Goal: Task Accomplishment & Management: Complete application form

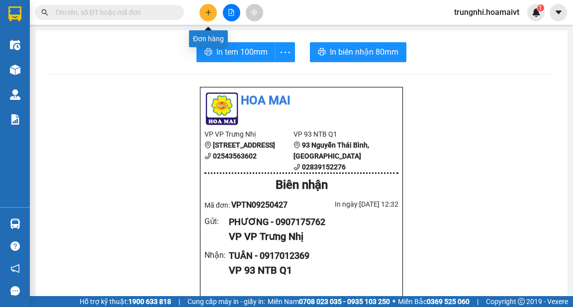
click at [207, 8] on button at bounding box center [207, 12] width 17 height 17
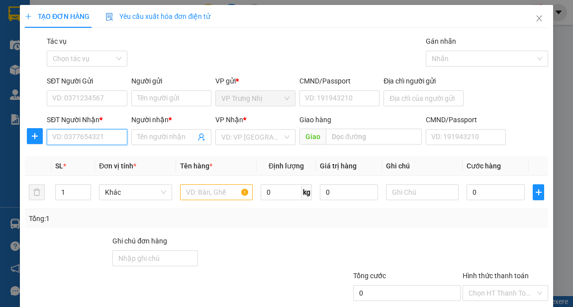
click at [104, 139] on input "SĐT Người Nhận *" at bounding box center [87, 137] width 80 height 16
click at [58, 137] on input "SĐT Người Nhận *" at bounding box center [87, 137] width 80 height 16
type input "0335727446"
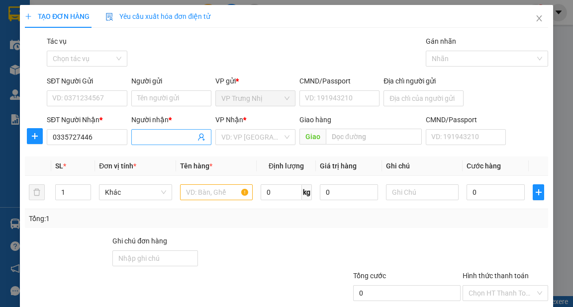
click at [163, 132] on input "Người nhận *" at bounding box center [166, 137] width 58 height 11
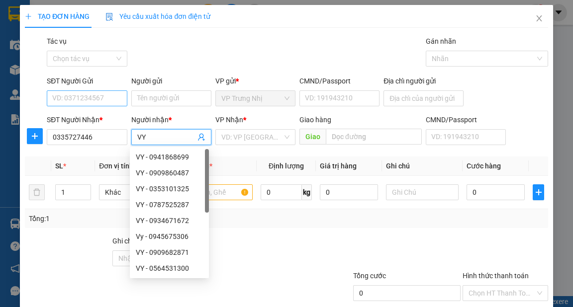
type input "VY"
click at [75, 97] on input "SĐT Người Gửi" at bounding box center [87, 98] width 80 height 16
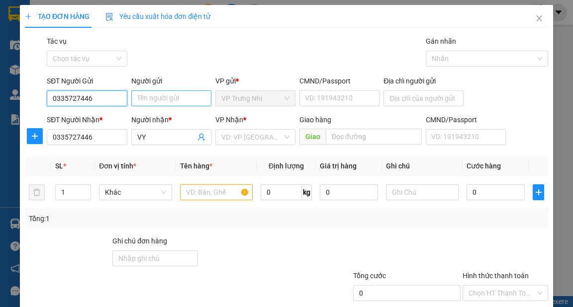
type input "0335727446"
click at [159, 90] on div "Người gửi Tên người gửi" at bounding box center [171, 93] width 80 height 35
click at [145, 95] on input "Người gửi" at bounding box center [171, 98] width 80 height 16
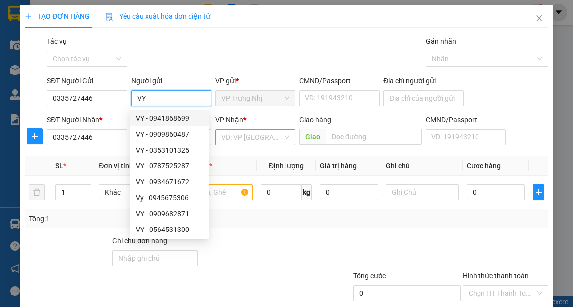
type input "VY"
click at [248, 138] on input "search" at bounding box center [251, 137] width 61 height 15
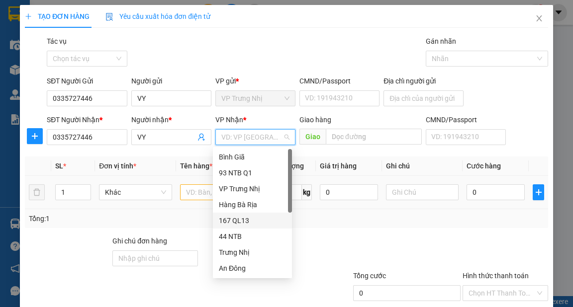
drag, startPoint x: 239, startPoint y: 221, endPoint x: 204, endPoint y: 197, distance: 42.2
click at [235, 220] on div "167 QL13" at bounding box center [252, 220] width 67 height 11
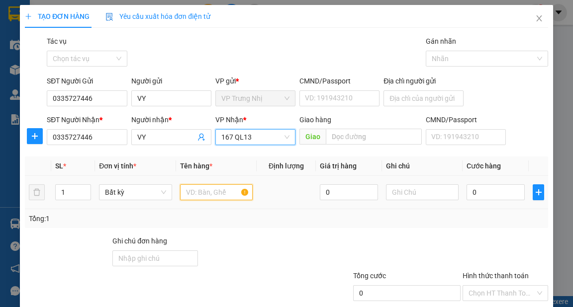
click at [206, 194] on input "text" at bounding box center [216, 192] width 73 height 16
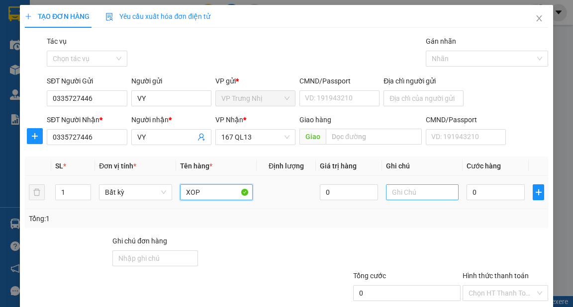
type input "XOP"
click at [407, 194] on input "text" at bounding box center [422, 192] width 73 height 16
type input "DO AN"
type input "4"
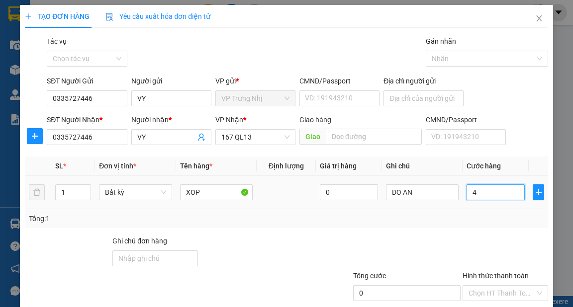
type input "4"
type input "40"
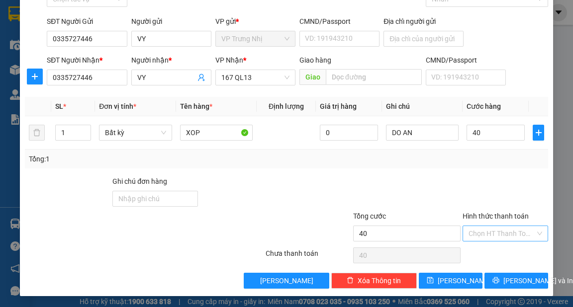
type input "40.000"
click at [493, 232] on input "Hình thức thanh toán" at bounding box center [501, 233] width 67 height 15
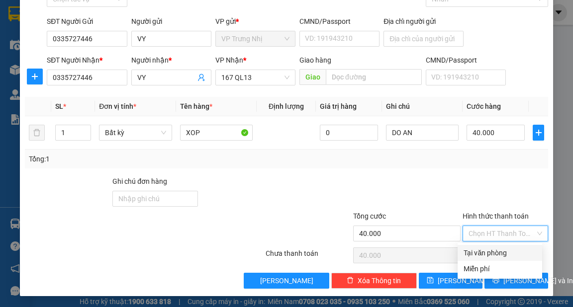
click at [496, 254] on div "Tại văn phòng" at bounding box center [499, 253] width 73 height 11
type input "0"
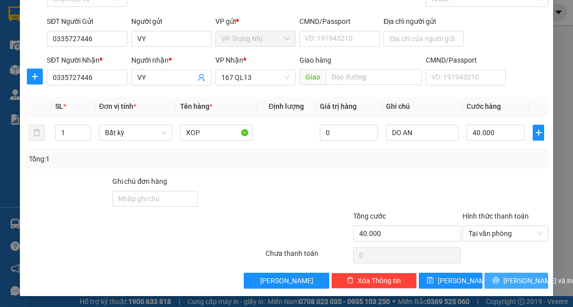
click at [505, 279] on span "[PERSON_NAME] và In" at bounding box center [538, 280] width 70 height 11
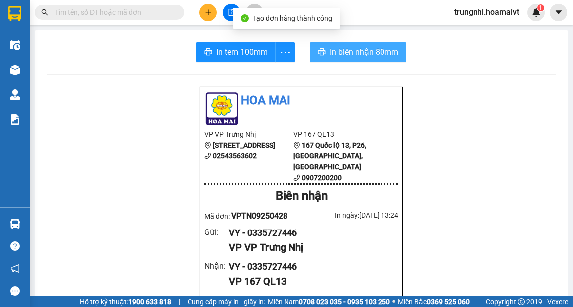
click at [321, 54] on icon "printer" at bounding box center [322, 52] width 8 height 8
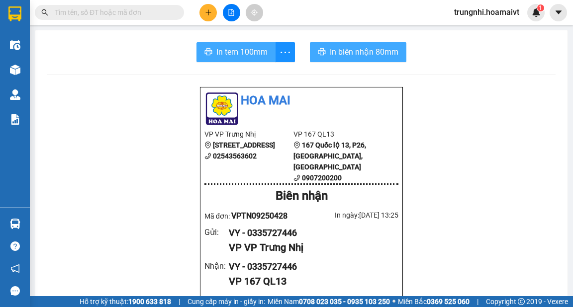
click at [249, 51] on span "In tem 100mm" at bounding box center [241, 52] width 51 height 12
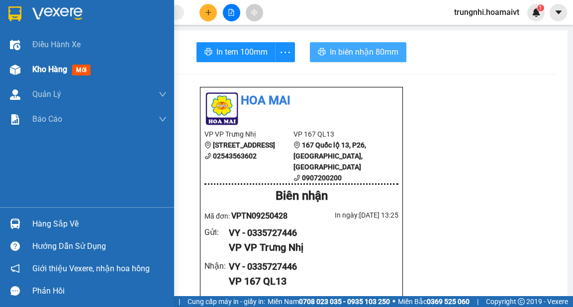
click at [76, 73] on span "mới" at bounding box center [81, 70] width 18 height 11
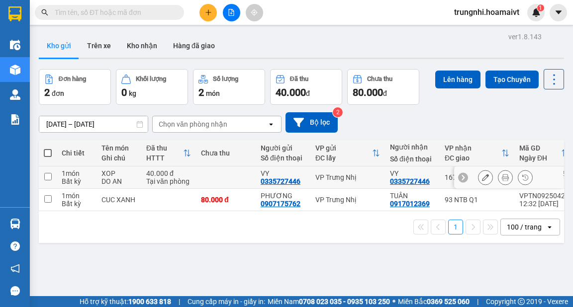
click at [94, 170] on td "1 món Bất kỳ" at bounding box center [77, 177] width 40 height 22
click at [99, 171] on td "XOP DO AN" at bounding box center [118, 177] width 45 height 22
click at [54, 179] on td at bounding box center [48, 177] width 18 height 22
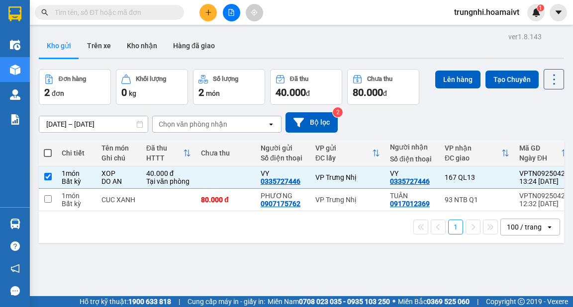
checkbox input "true"
click at [451, 80] on button "Lên hàng" at bounding box center [457, 80] width 45 height 18
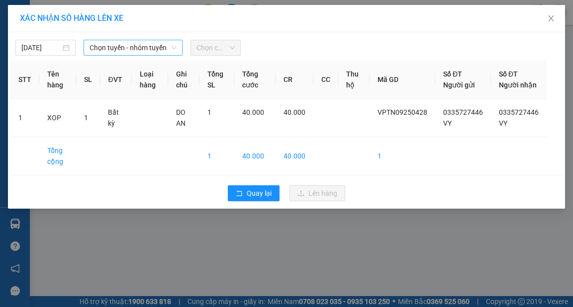
click at [121, 51] on span "Chọn tuyến - nhóm tuyến" at bounding box center [132, 47] width 87 height 15
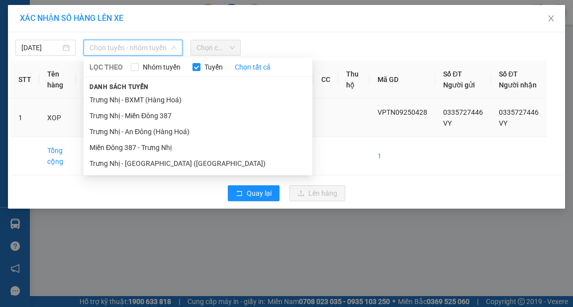
click at [151, 115] on li "Trưng Nhị - Miền Đông 387" at bounding box center [197, 116] width 229 height 16
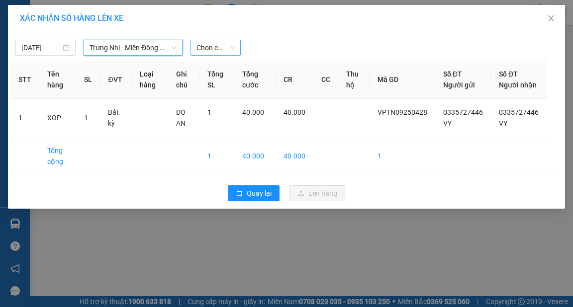
click at [215, 48] on span "Chọn chuyến" at bounding box center [215, 47] width 38 height 15
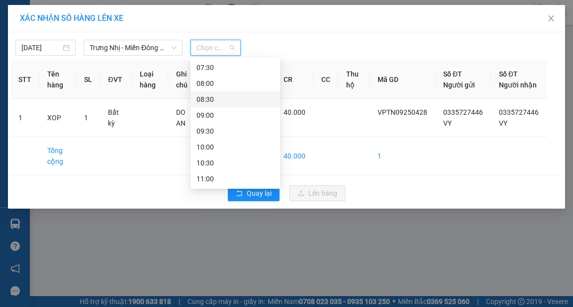
scroll to position [159, 0]
click at [210, 175] on div "14:00" at bounding box center [235, 178] width 78 height 11
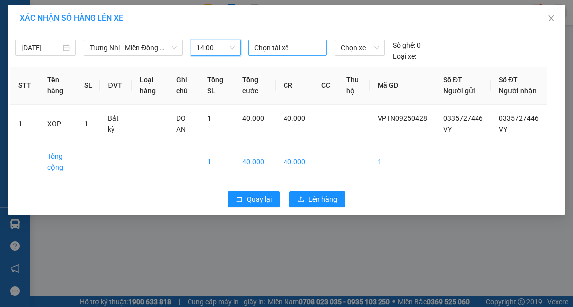
click at [290, 45] on div at bounding box center [287, 48] width 74 height 12
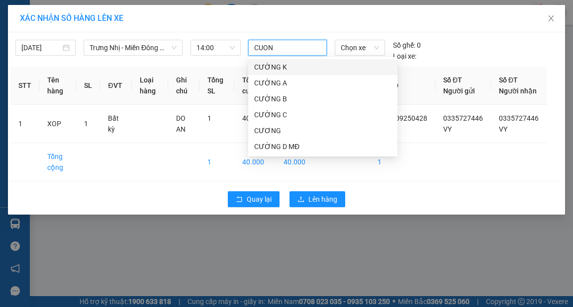
type input "CUONG"
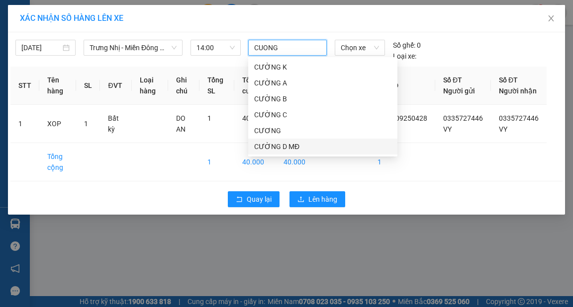
click at [288, 148] on div "CƯỜNG D MĐ" at bounding box center [322, 146] width 137 height 11
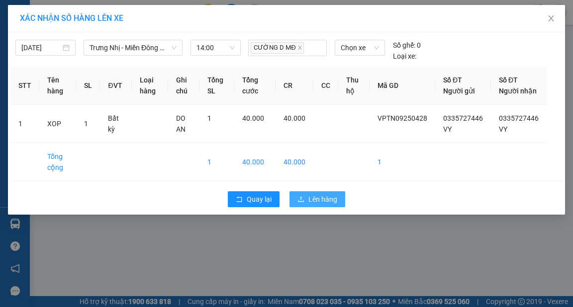
click at [311, 205] on span "Lên hàng" at bounding box center [322, 199] width 29 height 11
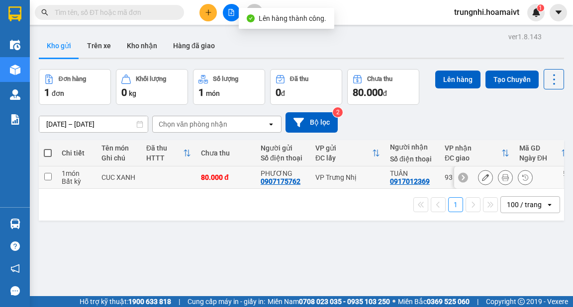
click at [50, 176] on input "checkbox" at bounding box center [47, 176] width 7 height 7
checkbox input "true"
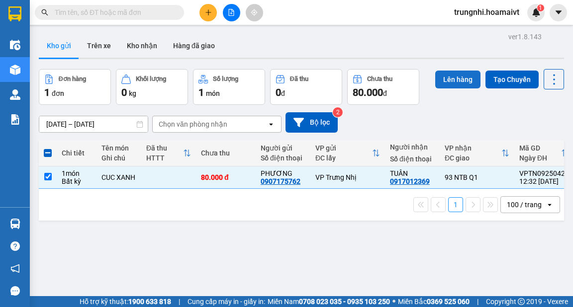
click at [457, 83] on button "Lên hàng" at bounding box center [457, 80] width 45 height 18
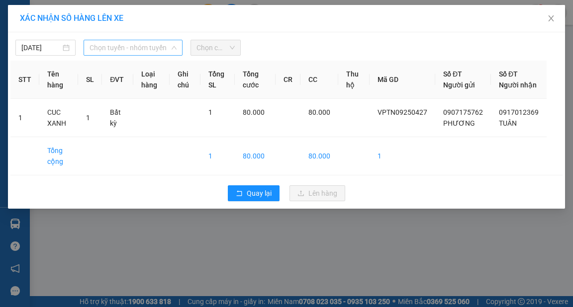
drag, startPoint x: 123, startPoint y: 49, endPoint x: 122, endPoint y: 67, distance: 18.0
click at [124, 50] on span "Chọn tuyến - nhóm tuyến" at bounding box center [132, 47] width 87 height 15
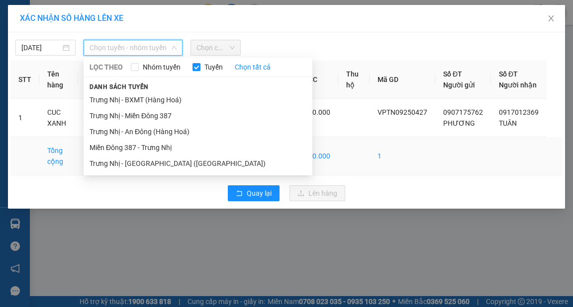
click at [139, 165] on li "Trưng Nhị - [GEOGRAPHIC_DATA] ([GEOGRAPHIC_DATA])" at bounding box center [197, 164] width 229 height 16
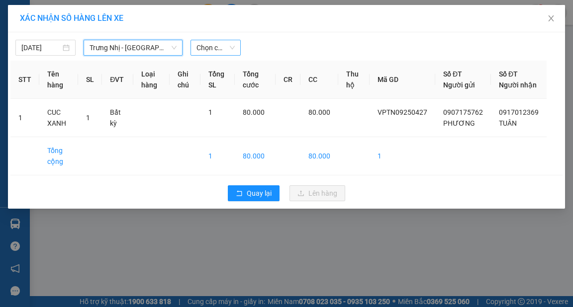
click at [229, 43] on span "Chọn chuyến" at bounding box center [215, 47] width 38 height 15
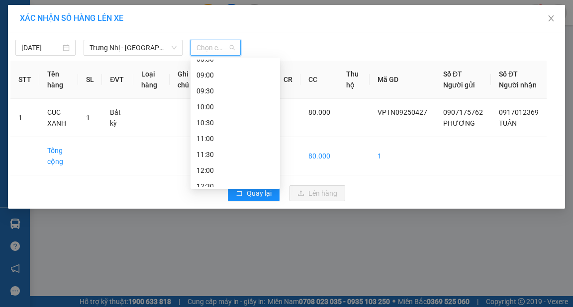
scroll to position [199, 0]
click at [215, 171] on div "14:00" at bounding box center [235, 171] width 78 height 11
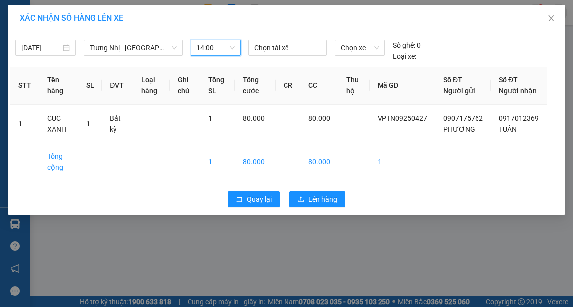
click at [285, 52] on div at bounding box center [287, 48] width 74 height 12
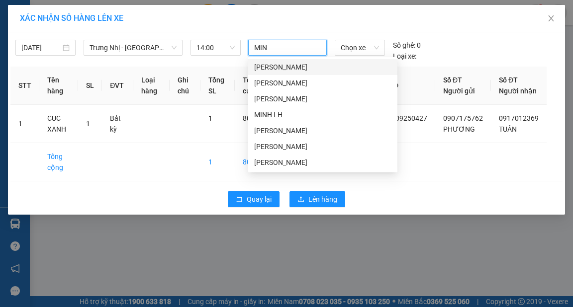
type input "MINH"
click at [270, 84] on div "[PERSON_NAME]" at bounding box center [322, 83] width 137 height 11
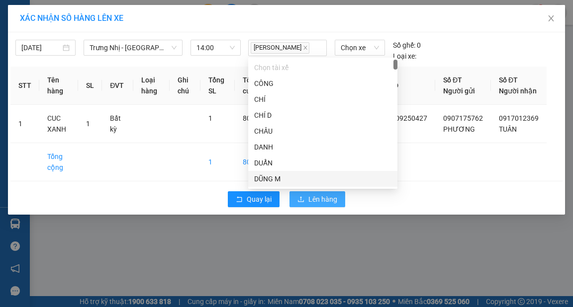
click at [323, 207] on button "Lên hàng" at bounding box center [317, 199] width 56 height 16
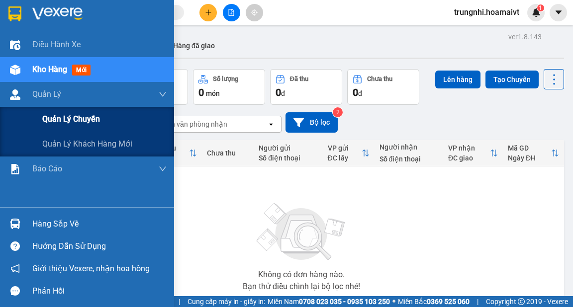
click at [84, 124] on span "Quản lý chuyến" at bounding box center [71, 119] width 58 height 12
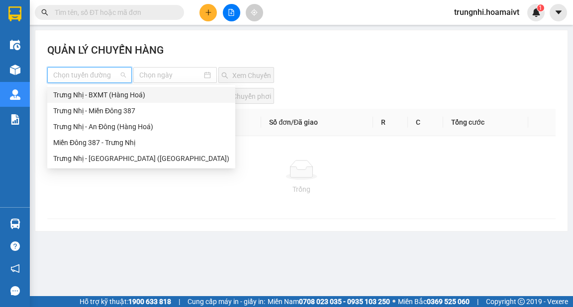
click at [117, 74] on input "search" at bounding box center [86, 75] width 66 height 15
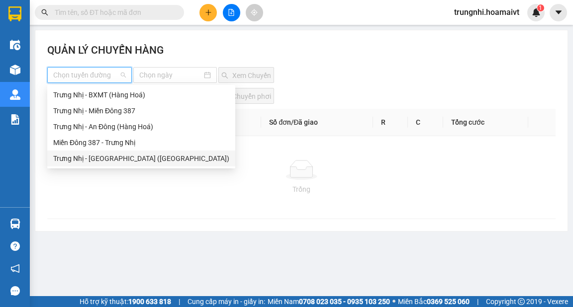
click at [114, 159] on div "Trưng Nhị - [GEOGRAPHIC_DATA] ([GEOGRAPHIC_DATA])" at bounding box center [141, 158] width 176 height 11
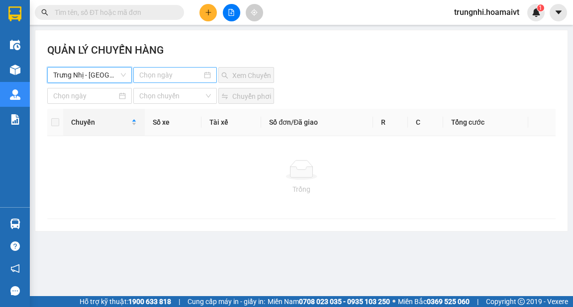
click at [178, 76] on input at bounding box center [170, 75] width 62 height 11
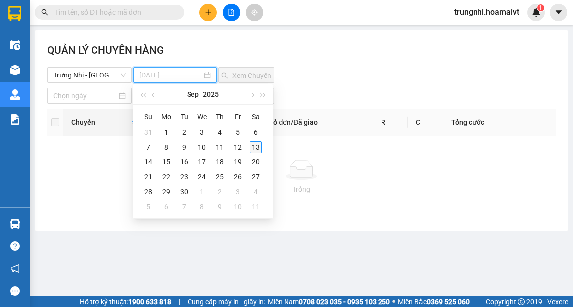
type input "[DATE]"
drag, startPoint x: 254, startPoint y: 147, endPoint x: 244, endPoint y: 136, distance: 15.1
click at [255, 147] on div "13" at bounding box center [255, 147] width 12 height 12
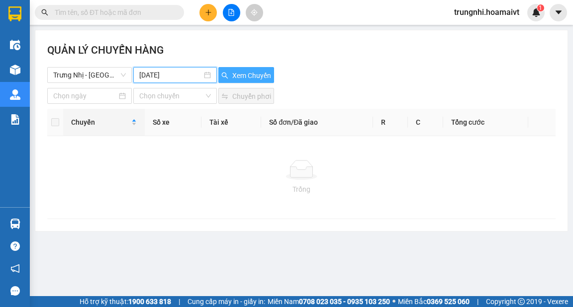
click at [249, 76] on span "Xem Chuyến" at bounding box center [251, 75] width 39 height 11
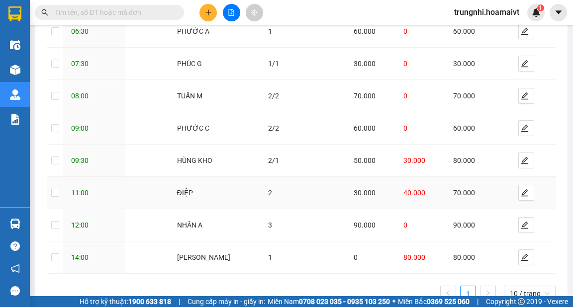
scroll to position [167, 0]
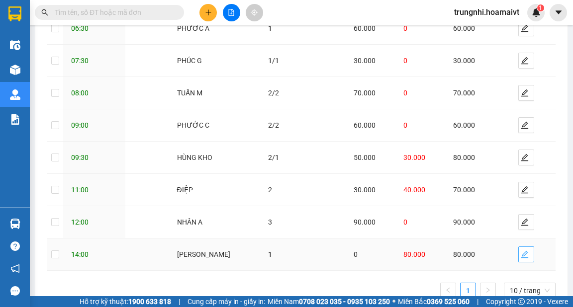
click at [518, 249] on button "button" at bounding box center [526, 255] width 16 height 16
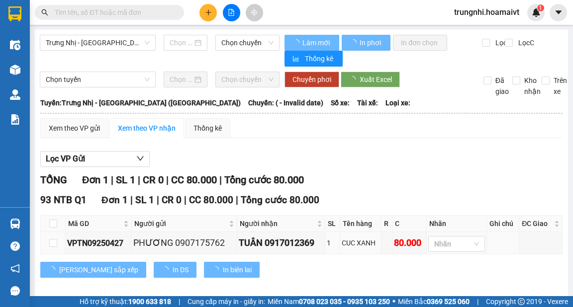
type input "[DATE]"
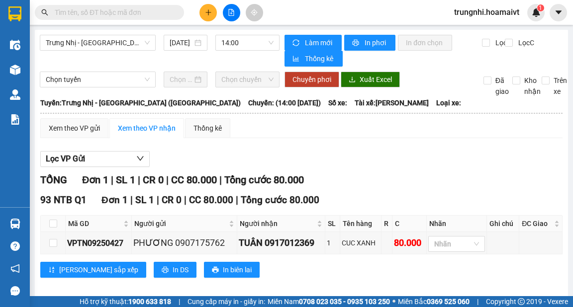
click at [205, 16] on button at bounding box center [207, 12] width 17 height 17
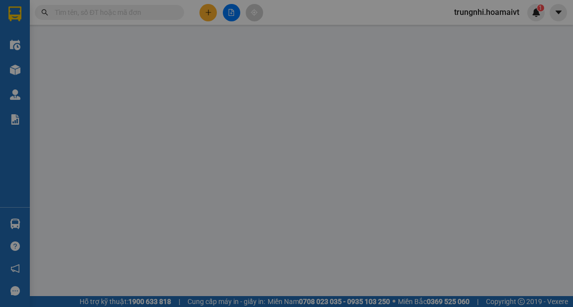
click at [208, 14] on span "Yêu cầu xuất hóa đơn điện tử" at bounding box center [157, 16] width 105 height 8
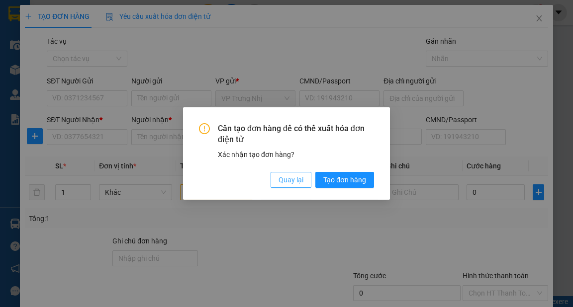
click at [289, 179] on span "Quay lại" at bounding box center [290, 179] width 25 height 11
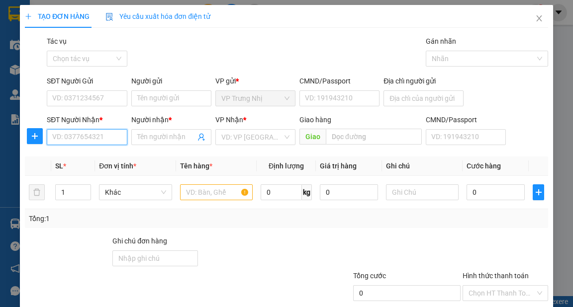
click at [101, 137] on input "SĐT Người Nhận *" at bounding box center [87, 137] width 80 height 16
type input "0867100372"
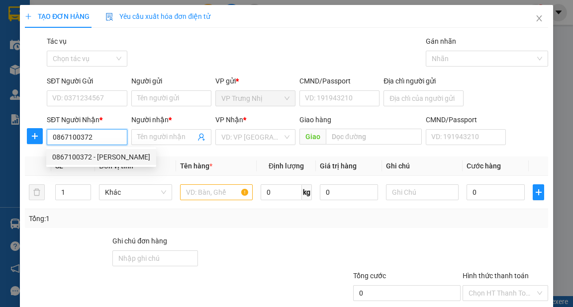
click at [117, 154] on div "0867100372 - [PERSON_NAME]" at bounding box center [101, 157] width 98 height 11
type input "HUY THINH"
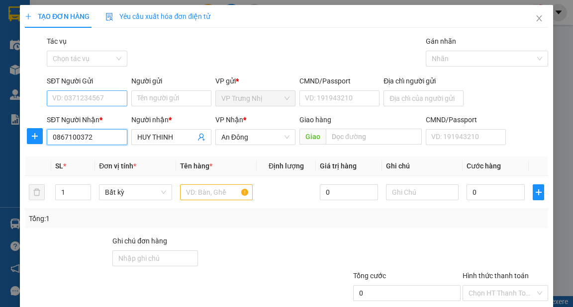
type input "0867100372"
click at [111, 92] on input "SĐT Người Gửi" at bounding box center [87, 98] width 80 height 16
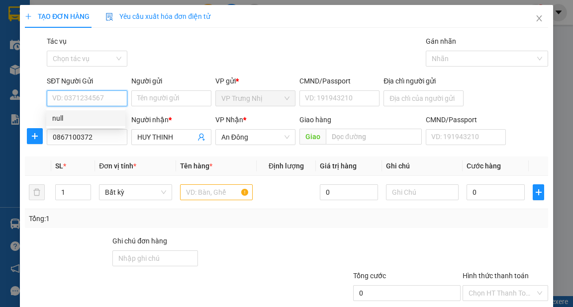
click at [110, 97] on input "SĐT Người Gửi" at bounding box center [87, 98] width 80 height 16
click at [197, 195] on input "text" at bounding box center [216, 192] width 73 height 16
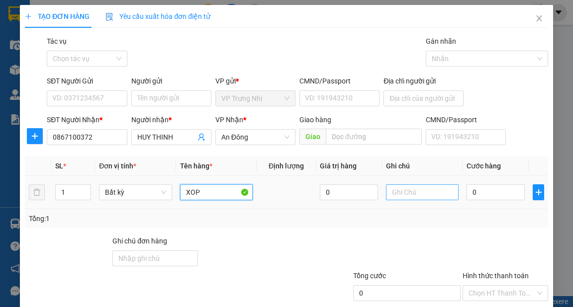
type input "XOP"
click at [421, 195] on input "text" at bounding box center [422, 192] width 73 height 16
type input "[PERSON_NAME]"
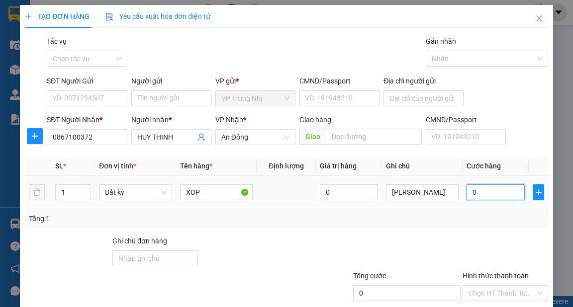
click at [490, 189] on input "0" at bounding box center [495, 192] width 58 height 16
type input "3"
type input "30"
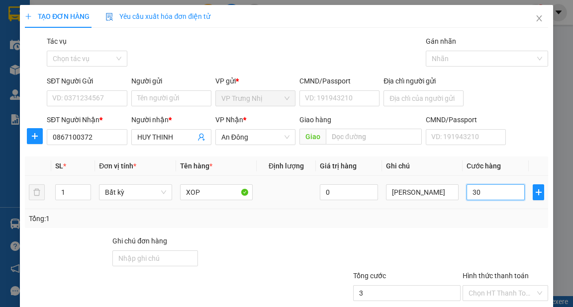
type input "30"
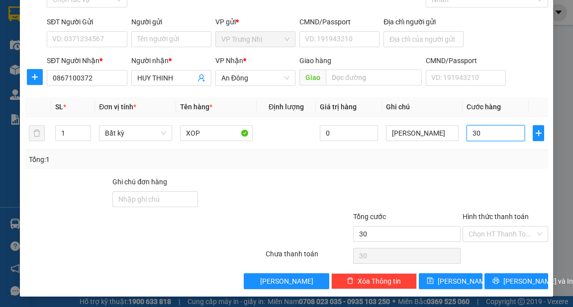
scroll to position [60, 0]
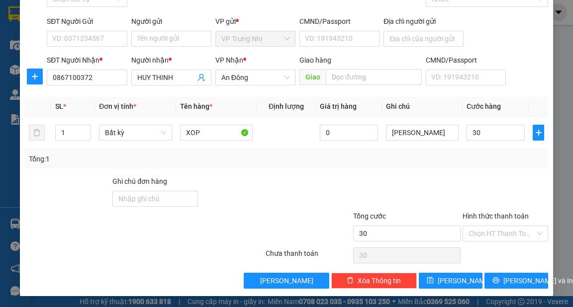
type input "30.000"
click at [489, 217] on label "Hình thức thanh toán" at bounding box center [495, 216] width 66 height 8
click at [489, 226] on input "Hình thức thanh toán" at bounding box center [501, 233] width 67 height 15
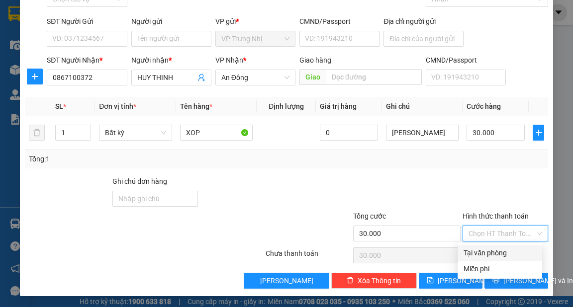
click at [494, 253] on div "Tại văn phòng" at bounding box center [499, 253] width 73 height 11
type input "0"
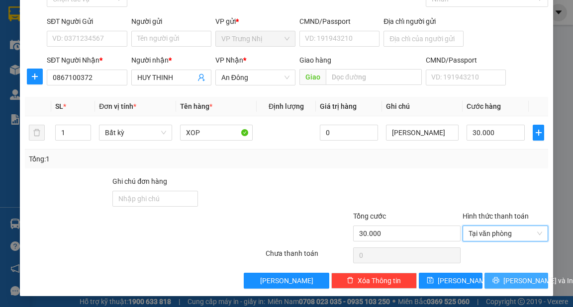
click at [505, 277] on span "[PERSON_NAME] và In" at bounding box center [538, 280] width 70 height 11
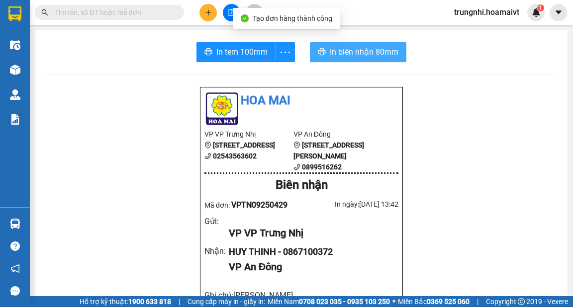
click at [348, 42] on button "In biên nhận 80mm" at bounding box center [358, 52] width 96 height 20
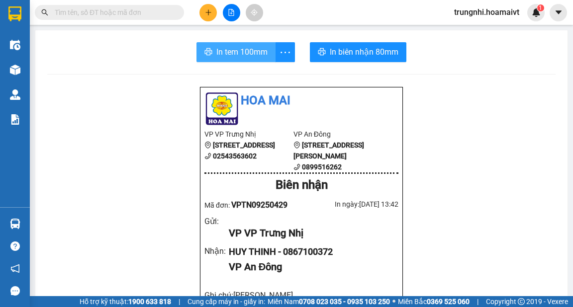
click at [241, 55] on span "In tem 100mm" at bounding box center [241, 52] width 51 height 12
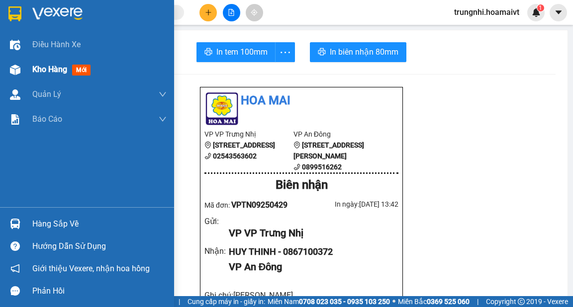
drag, startPoint x: 79, startPoint y: 70, endPoint x: 90, endPoint y: 66, distance: 12.3
click at [79, 70] on span "mới" at bounding box center [81, 70] width 18 height 11
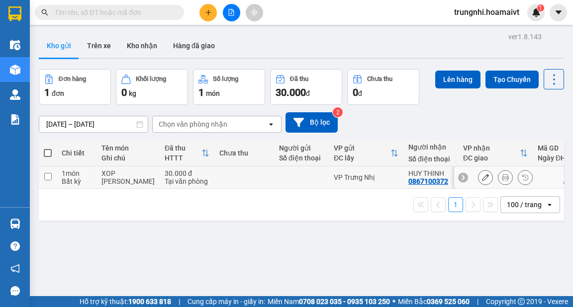
click at [363, 179] on div "VP Trưng Nhị" at bounding box center [365, 177] width 65 height 8
checkbox input "true"
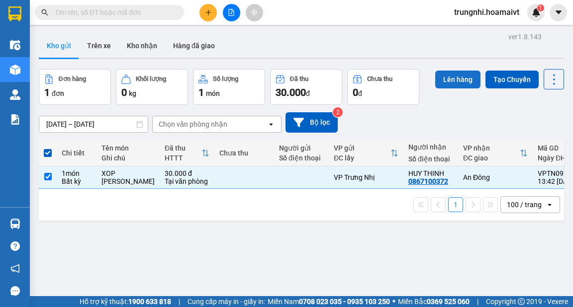
click at [456, 80] on button "Lên hàng" at bounding box center [457, 80] width 45 height 18
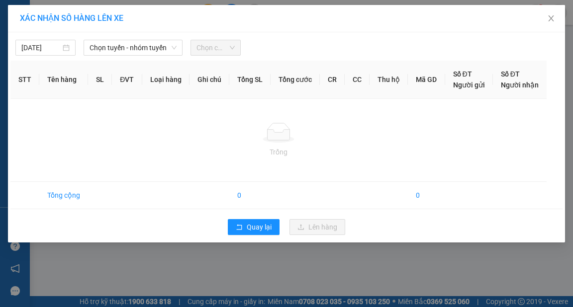
click at [118, 51] on span "Chọn tuyến - nhóm tuyến" at bounding box center [132, 47] width 87 height 15
click at [130, 47] on span "Chọn tuyến - nhóm tuyến" at bounding box center [132, 47] width 87 height 15
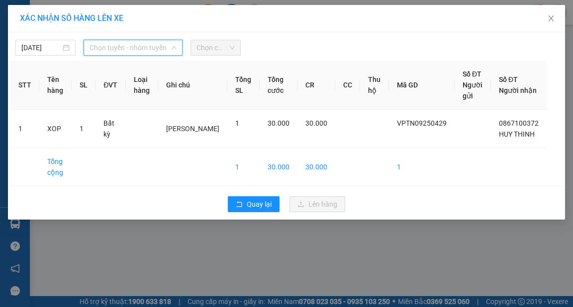
click at [141, 46] on span "Chọn tuyến - nhóm tuyến" at bounding box center [132, 47] width 87 height 15
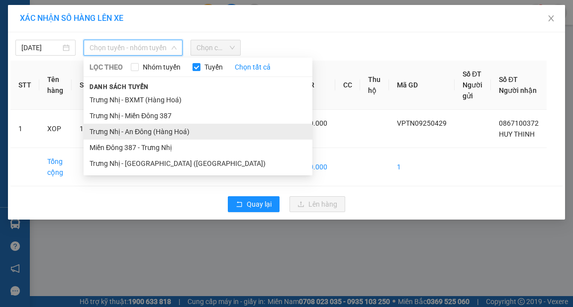
click at [139, 124] on li "Trưng Nhị - An Đông (Hàng Hoá)" at bounding box center [197, 132] width 229 height 16
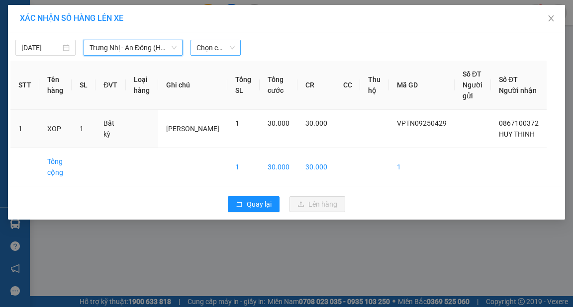
drag, startPoint x: 209, startPoint y: 50, endPoint x: 216, endPoint y: 50, distance: 7.0
click at [210, 50] on span "Chọn chuyến" at bounding box center [215, 47] width 38 height 15
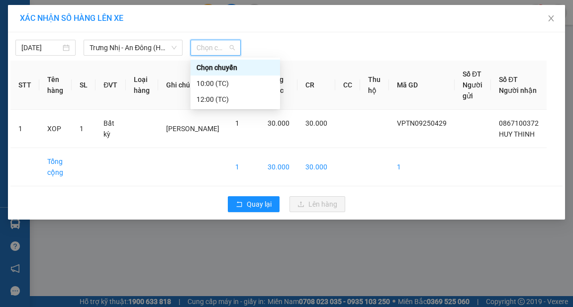
type input "0"
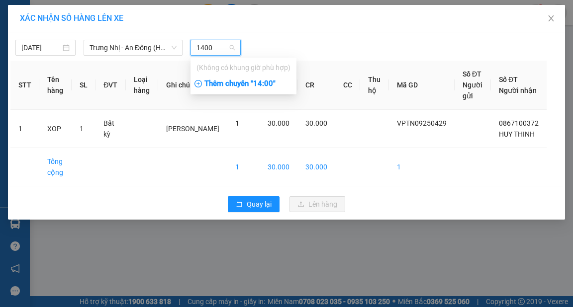
type input "1400"
click at [262, 85] on div "Thêm chuyến " 14:00 "" at bounding box center [243, 84] width 106 height 17
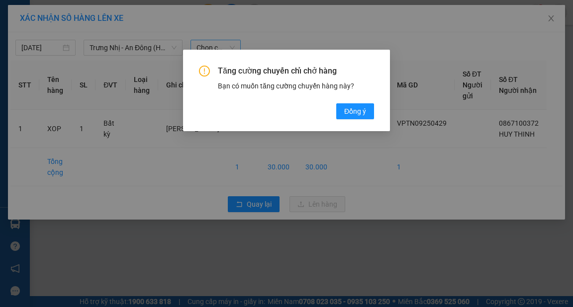
drag, startPoint x: 355, startPoint y: 114, endPoint x: 334, endPoint y: 99, distance: 25.2
click at [354, 114] on span "Đồng ý" at bounding box center [355, 111] width 22 height 11
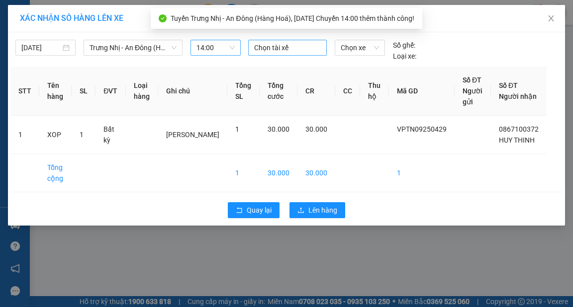
click at [275, 49] on div at bounding box center [287, 48] width 74 height 12
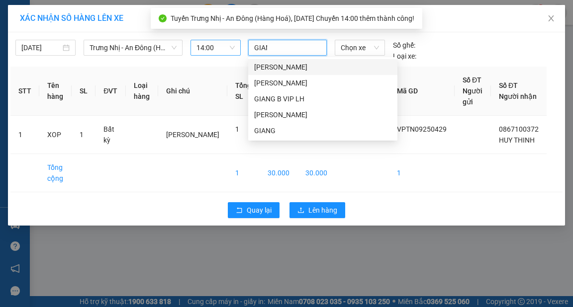
type input "GIANG"
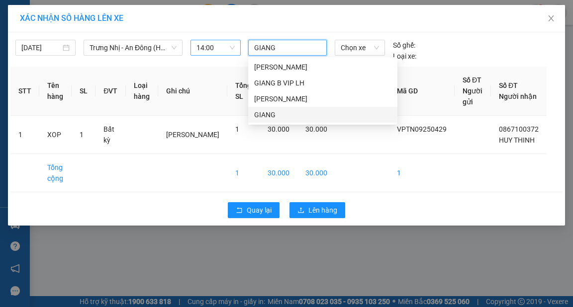
click at [275, 115] on div "GIANG" at bounding box center [322, 114] width 137 height 11
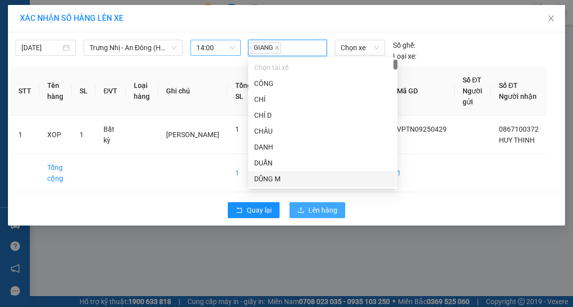
click at [324, 207] on span "Lên hàng" at bounding box center [322, 210] width 29 height 11
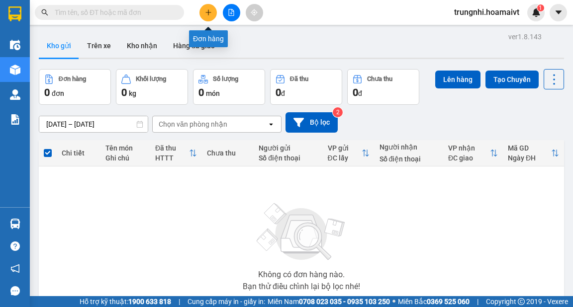
click at [207, 11] on icon "plus" at bounding box center [208, 12] width 7 height 7
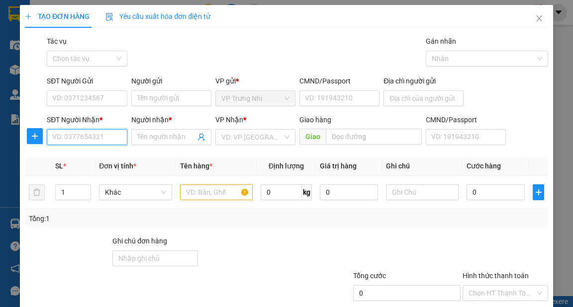
click at [99, 133] on input "SĐT Người Nhận *" at bounding box center [87, 137] width 80 height 16
type input "0902715774"
click at [97, 158] on div "0902715774 - HIẾU" at bounding box center [85, 157] width 67 height 11
type input "HIẾU"
type input "0902715774"
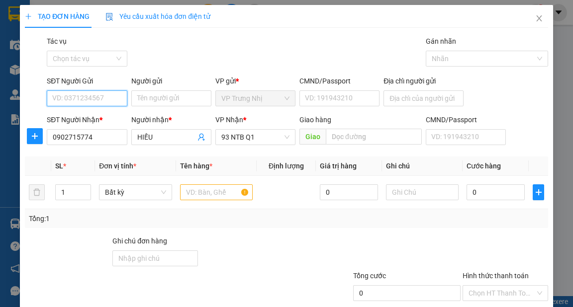
click at [110, 104] on input "SĐT Người Gửi" at bounding box center [87, 98] width 80 height 16
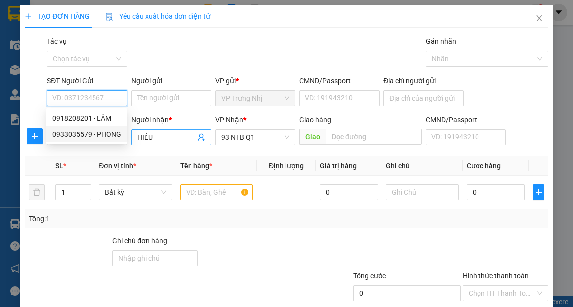
drag, startPoint x: 113, startPoint y: 133, endPoint x: 141, endPoint y: 131, distance: 27.9
click at [114, 133] on div "0933035579 - PHONG" at bounding box center [86, 134] width 69 height 11
type input "0933035579"
type input "PHONG"
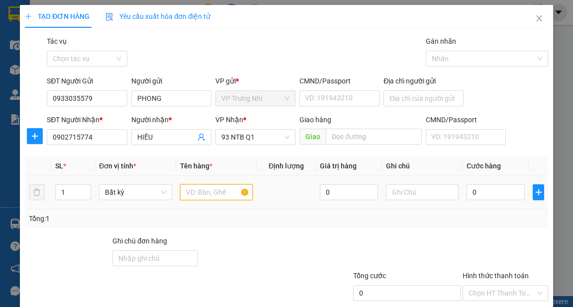
click at [219, 197] on input "text" at bounding box center [216, 192] width 73 height 16
type input "THUNG"
click at [409, 190] on input "text" at bounding box center [422, 192] width 73 height 16
click at [500, 188] on input "0" at bounding box center [495, 192] width 58 height 16
type input "3"
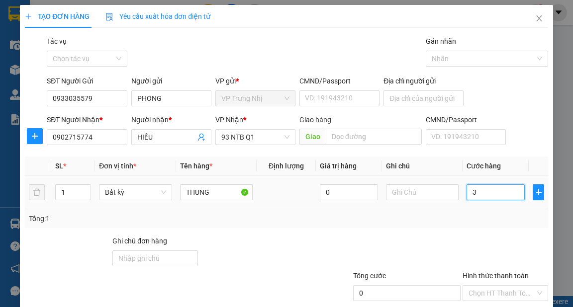
type input "3"
type input "30"
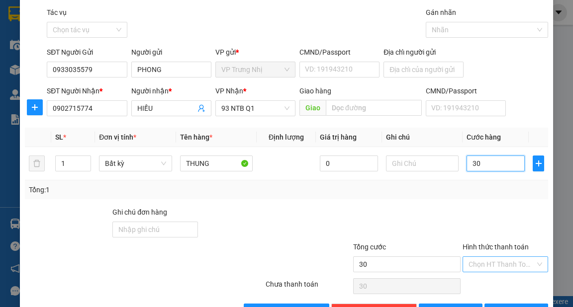
scroll to position [60, 0]
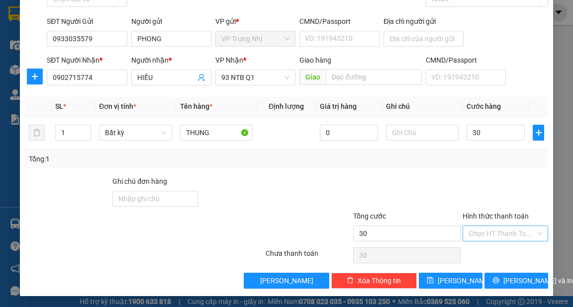
type input "30.000"
click at [497, 231] on input "Hình thức thanh toán" at bounding box center [501, 233] width 67 height 15
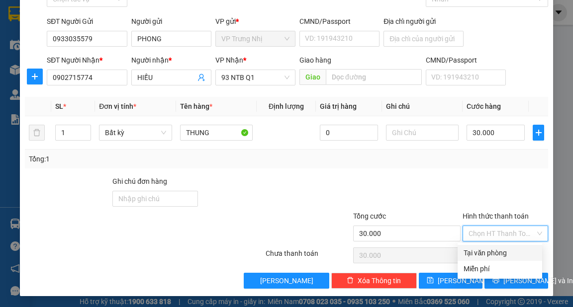
click at [495, 259] on div "Tại văn phòng" at bounding box center [499, 253] width 84 height 16
type input "0"
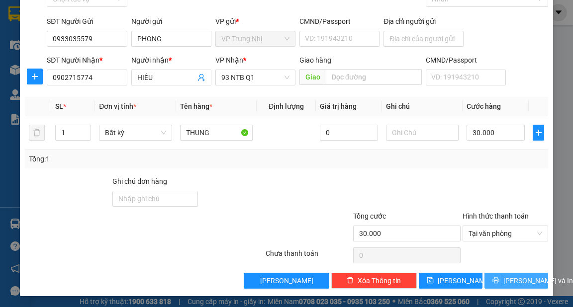
click at [505, 284] on span "[PERSON_NAME] và In" at bounding box center [538, 280] width 70 height 11
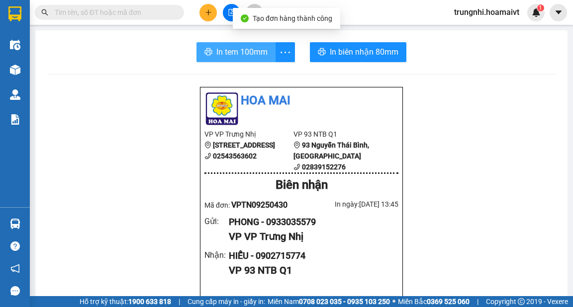
click at [234, 50] on span "In tem 100mm" at bounding box center [241, 52] width 51 height 12
